Goal: Check status: Check status

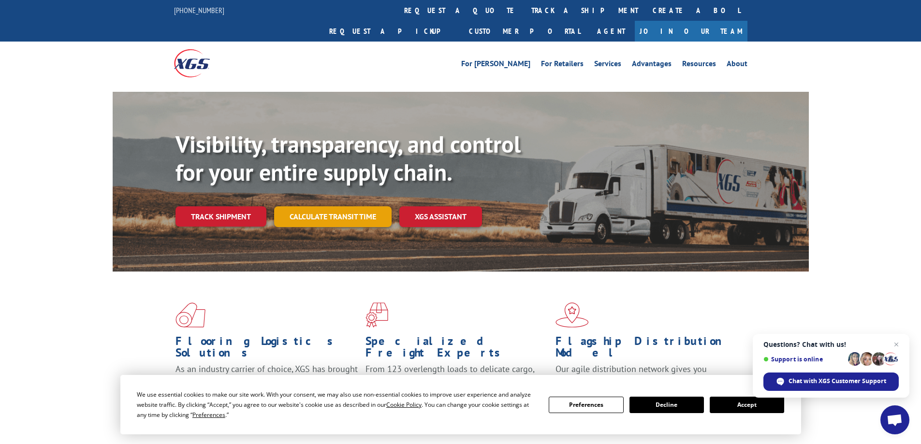
click at [372, 206] on link "Calculate transit time" at bounding box center [332, 216] width 117 height 21
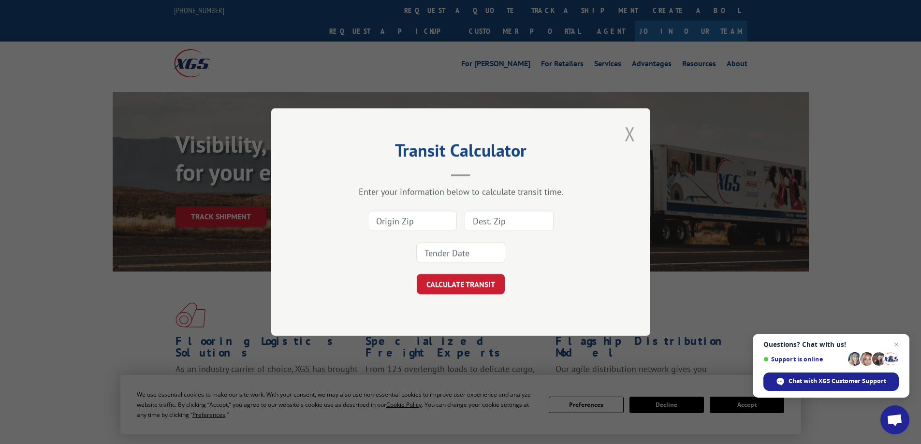
click at [629, 134] on button "Close modal" at bounding box center [630, 133] width 16 height 27
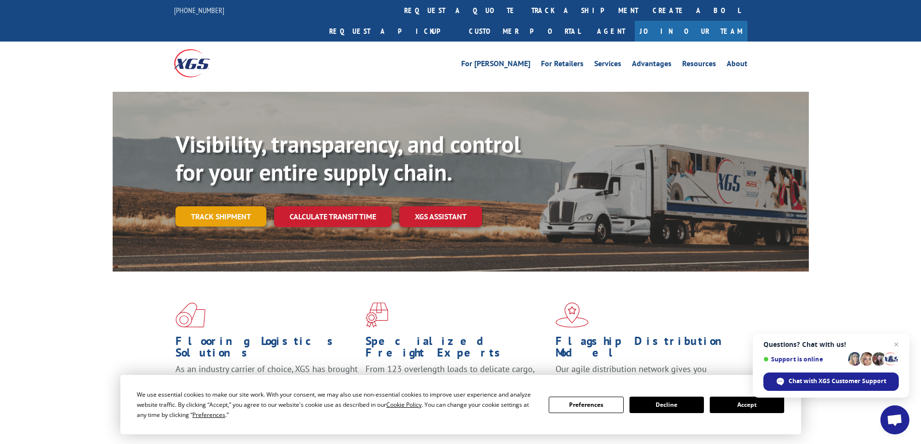
click at [240, 206] on link "Track shipment" at bounding box center [220, 216] width 91 height 20
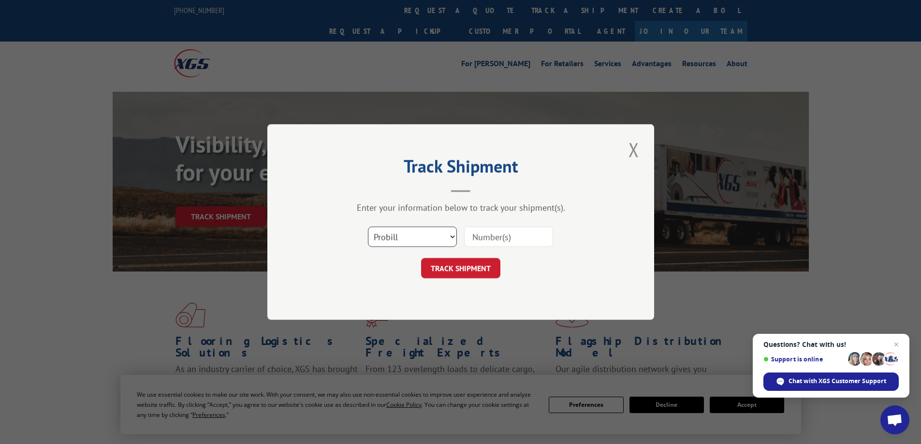
click at [393, 239] on select "Select category... Probill BOL PO" at bounding box center [412, 237] width 89 height 20
select select "po"
click at [368, 227] on select "Select category... Probill BOL PO" at bounding box center [412, 237] width 89 height 20
paste input "26538730"
type input "26538730"
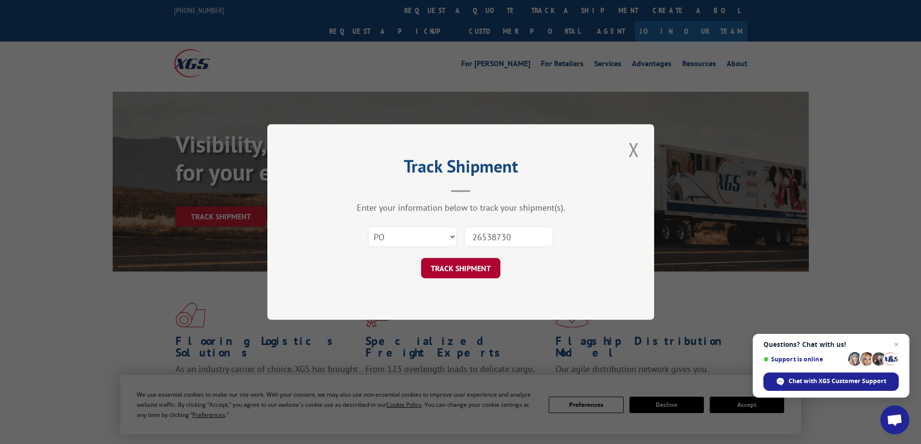
click at [468, 276] on button "TRACK SHIPMENT" at bounding box center [460, 268] width 79 height 20
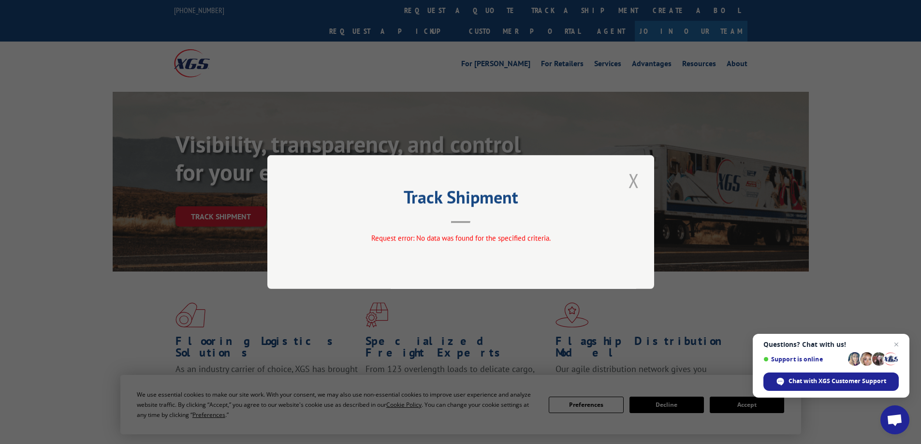
click at [633, 177] on button "Close modal" at bounding box center [634, 180] width 16 height 27
